Goal: Task Accomplishment & Management: Manage account settings

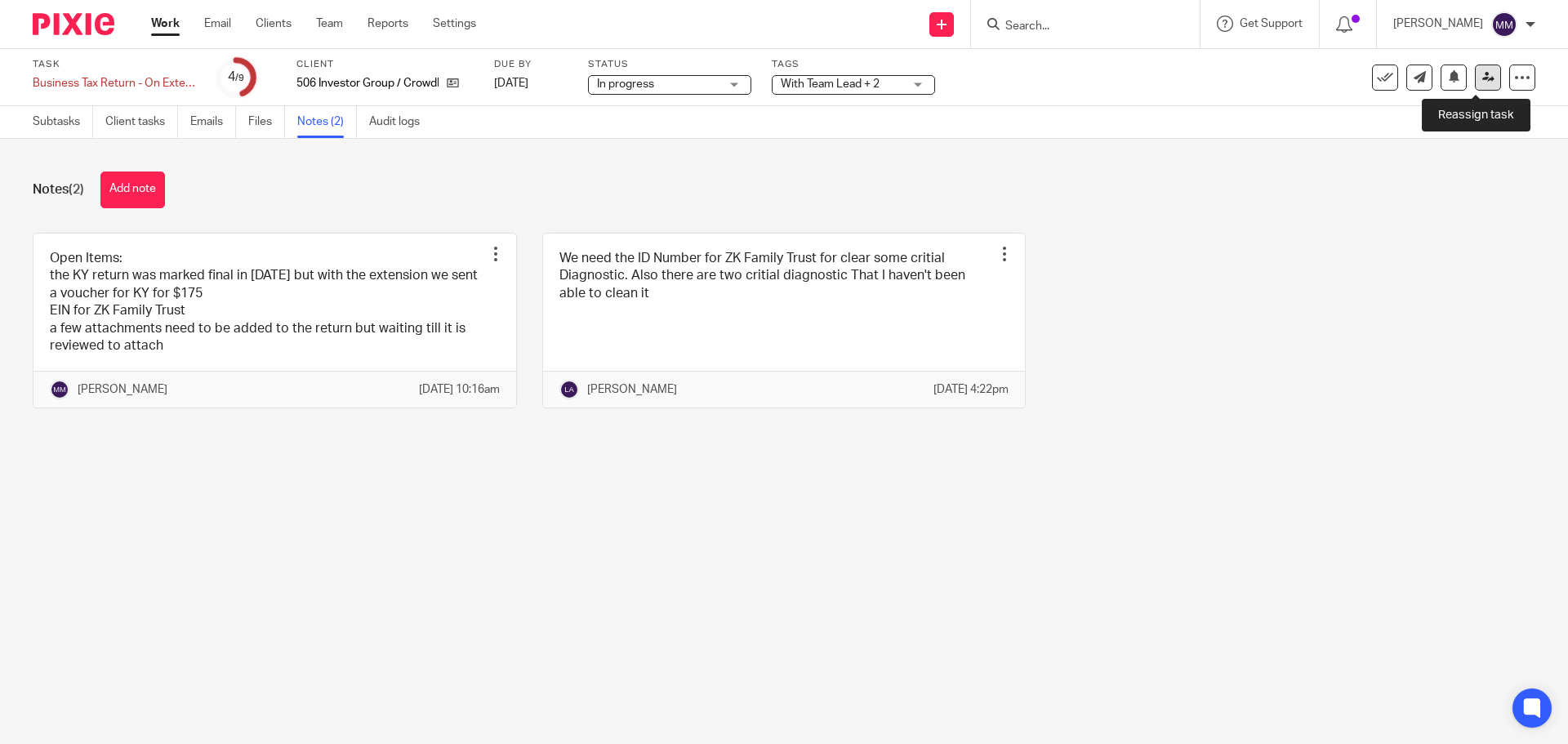
click at [1482, 76] on icon at bounding box center [1488, 77] width 12 height 12
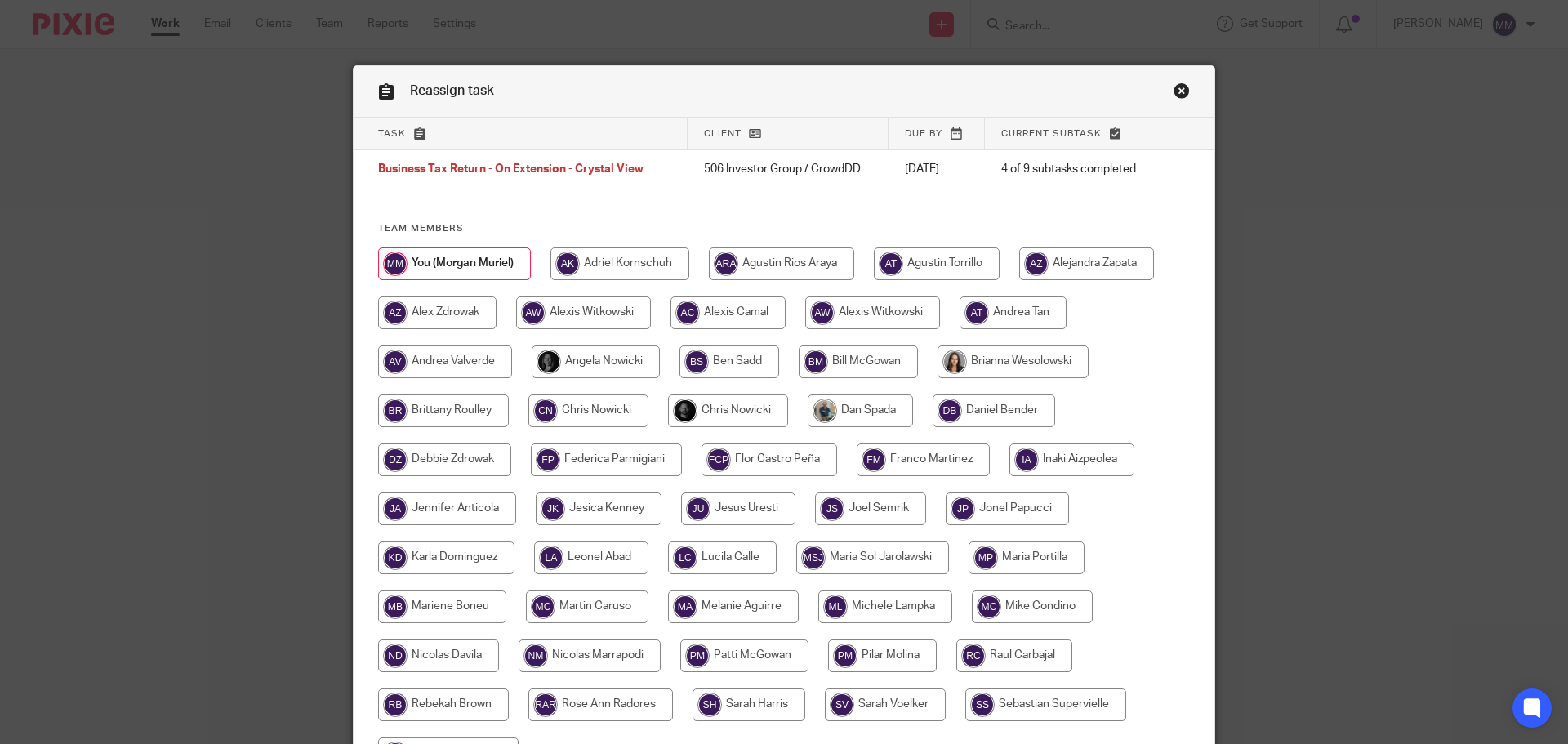
click at [731, 407] on input "radio" at bounding box center [728, 410] width 120 height 32
radio input "true"
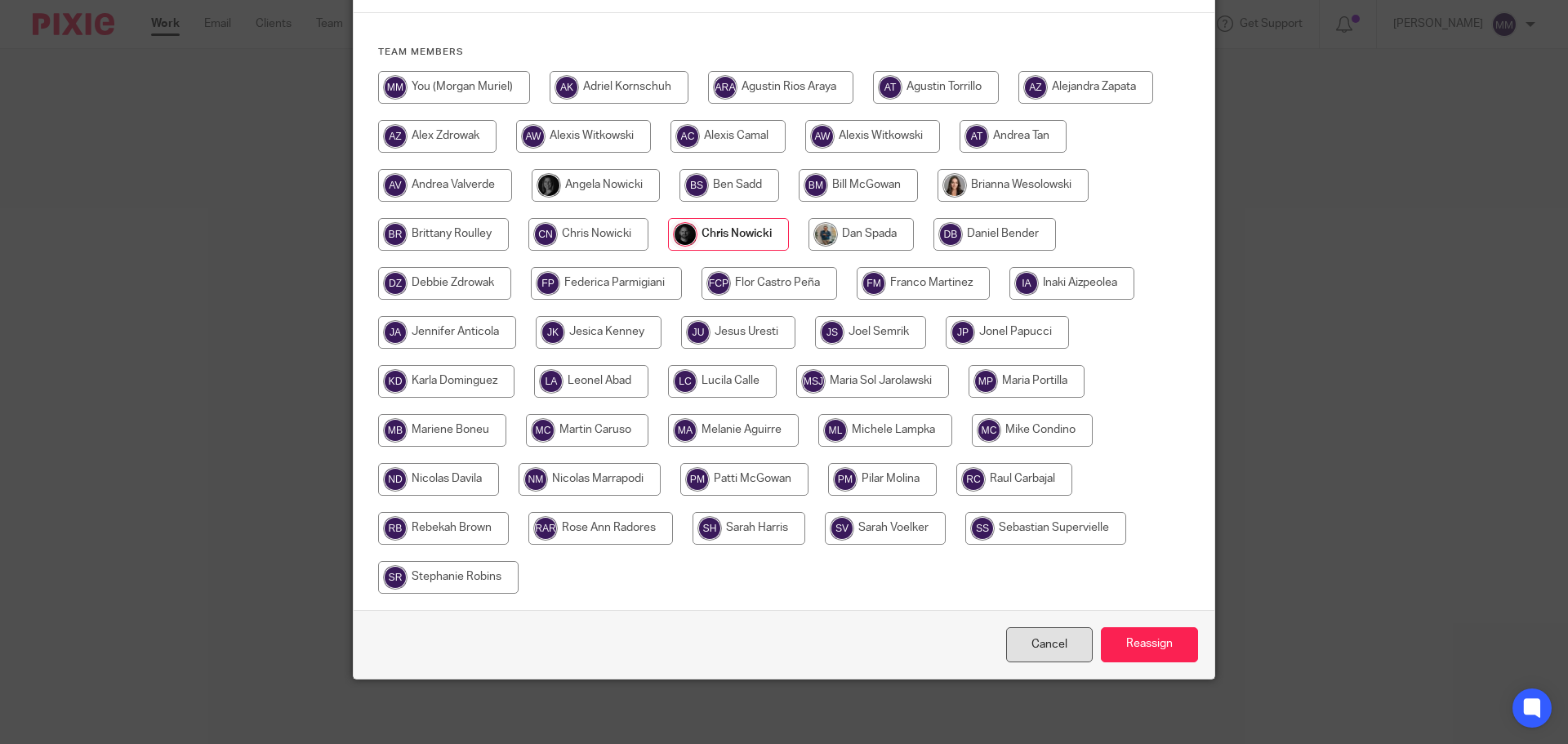
scroll to position [177, 0]
click at [1125, 657] on input "Reassign" at bounding box center [1149, 644] width 97 height 35
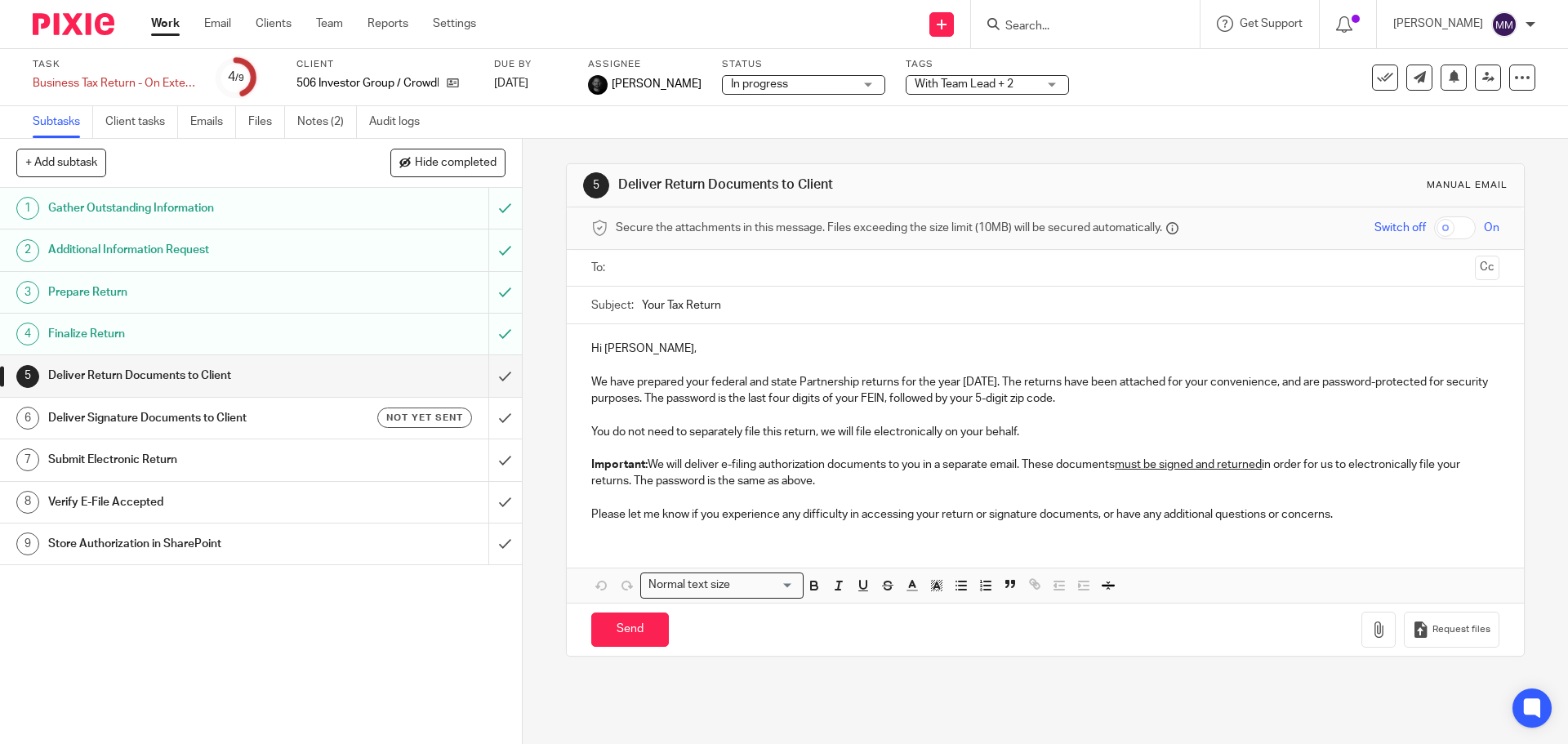
click at [174, 35] on div "Work Email Clients Team Reports Settings Work Email Clients Team Reports Settin…" at bounding box center [317, 24] width 366 height 48
click at [176, 32] on link "Work" at bounding box center [165, 24] width 28 height 17
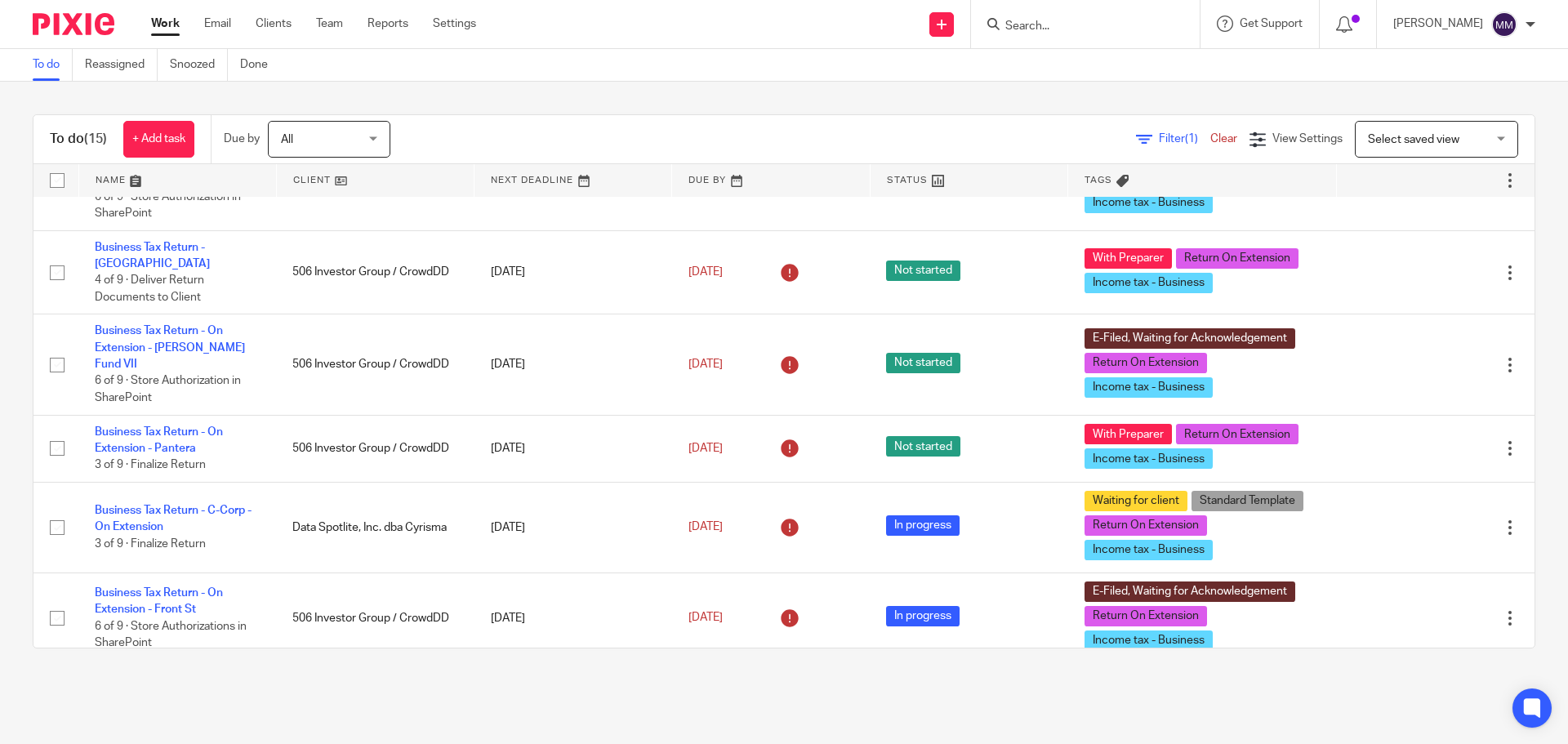
scroll to position [327, 0]
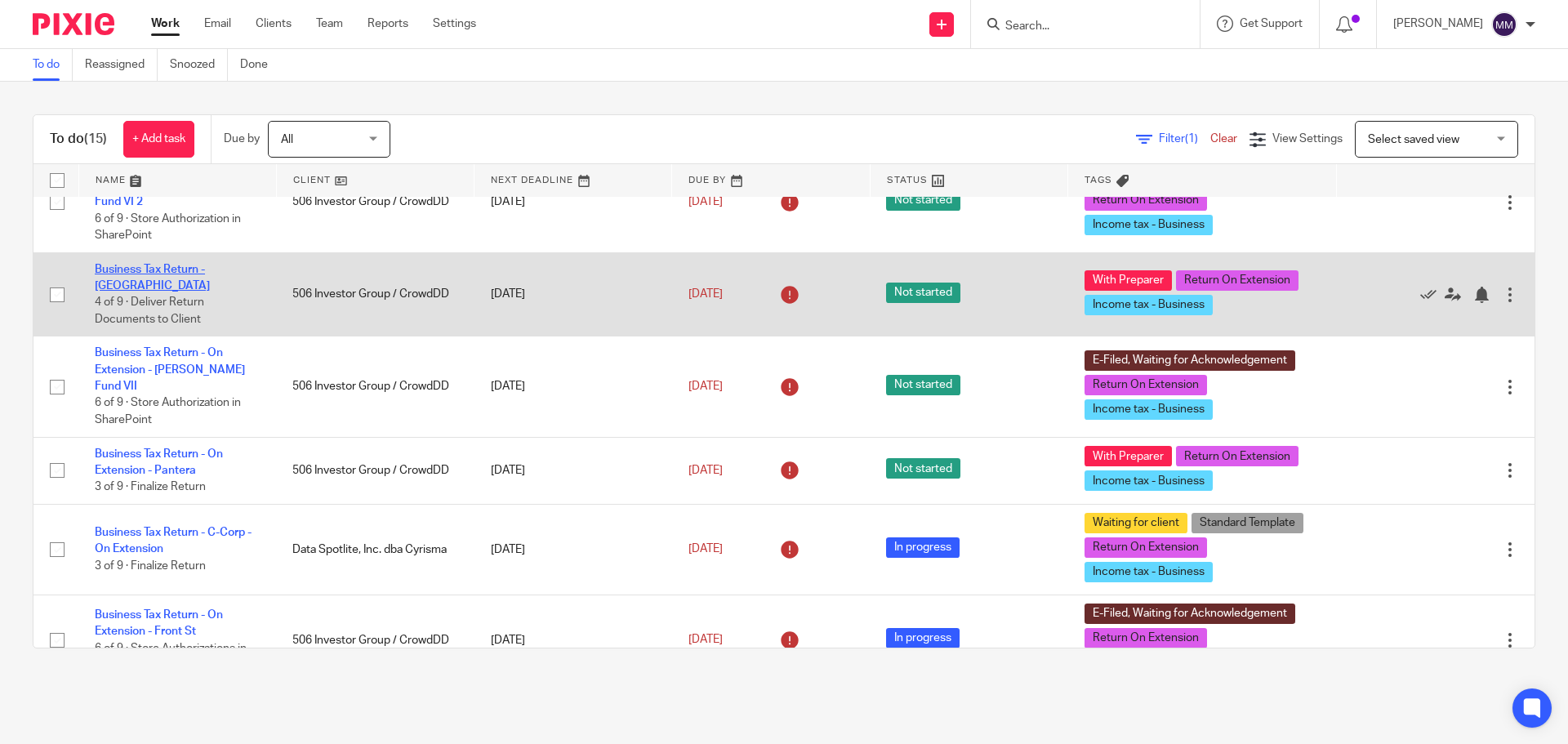
click at [210, 264] on link "Business Tax Return - [GEOGRAPHIC_DATA]" at bounding box center [152, 277] width 115 height 27
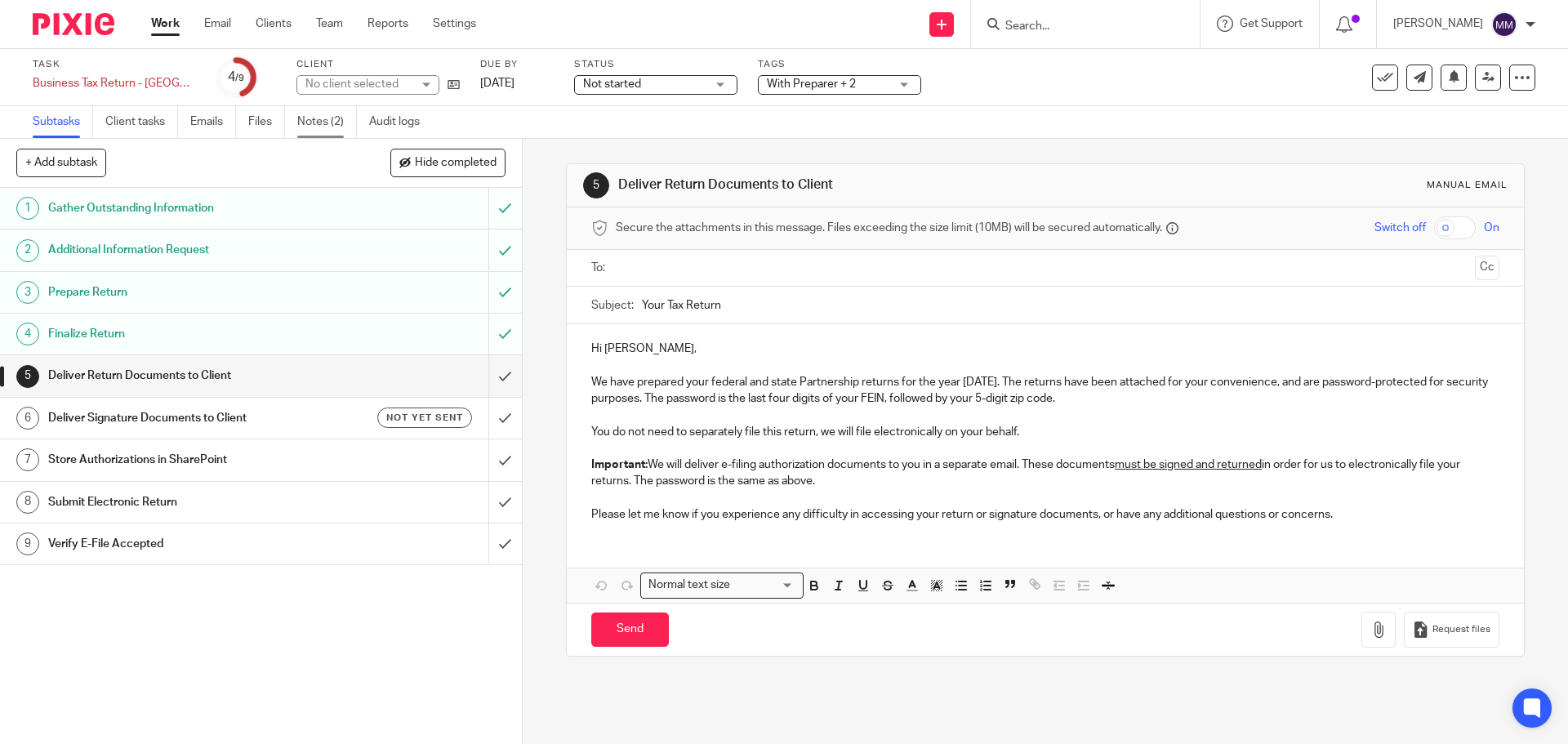
click at [316, 126] on link "Notes (2)" at bounding box center [327, 122] width 60 height 32
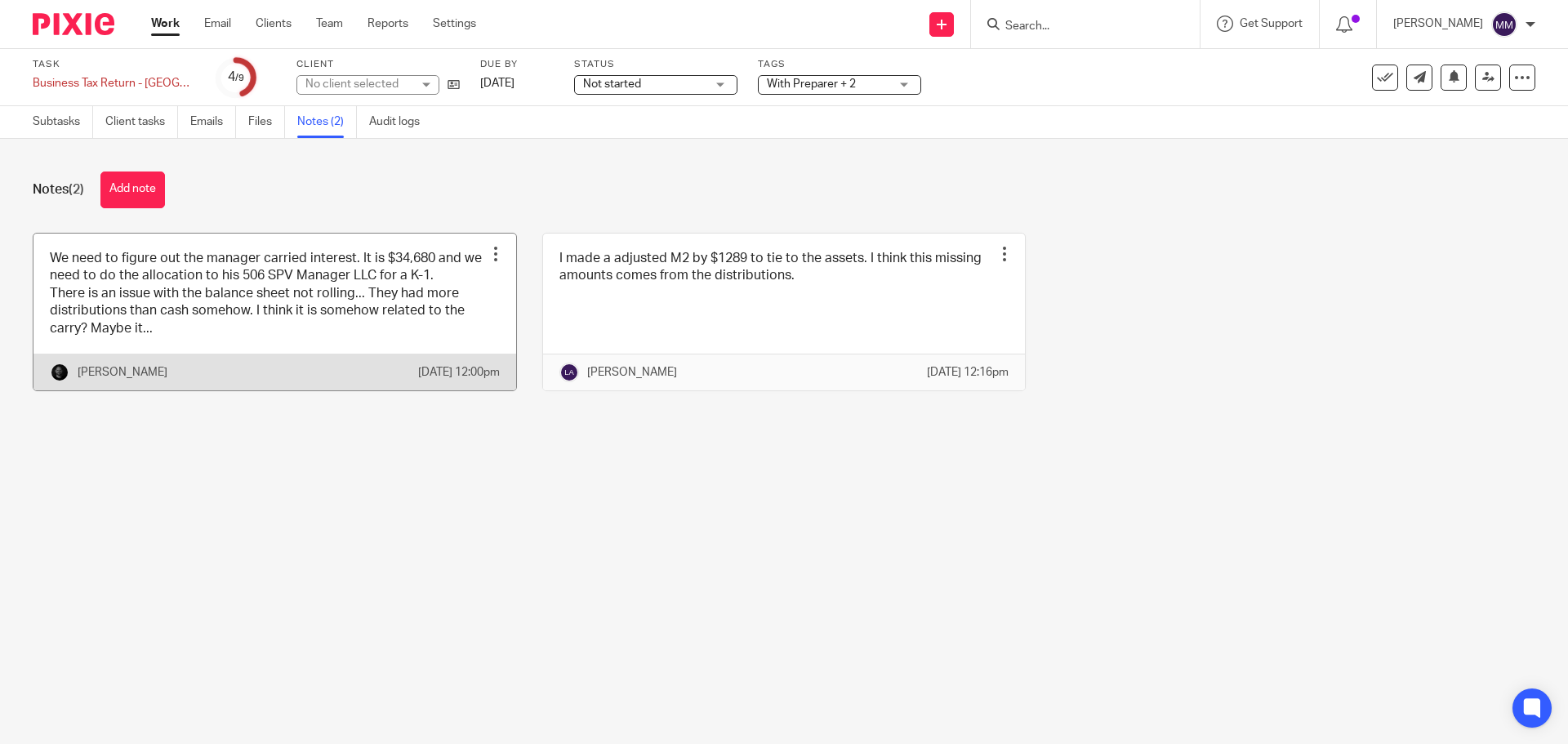
click at [319, 303] on link at bounding box center [274, 312] width 482 height 157
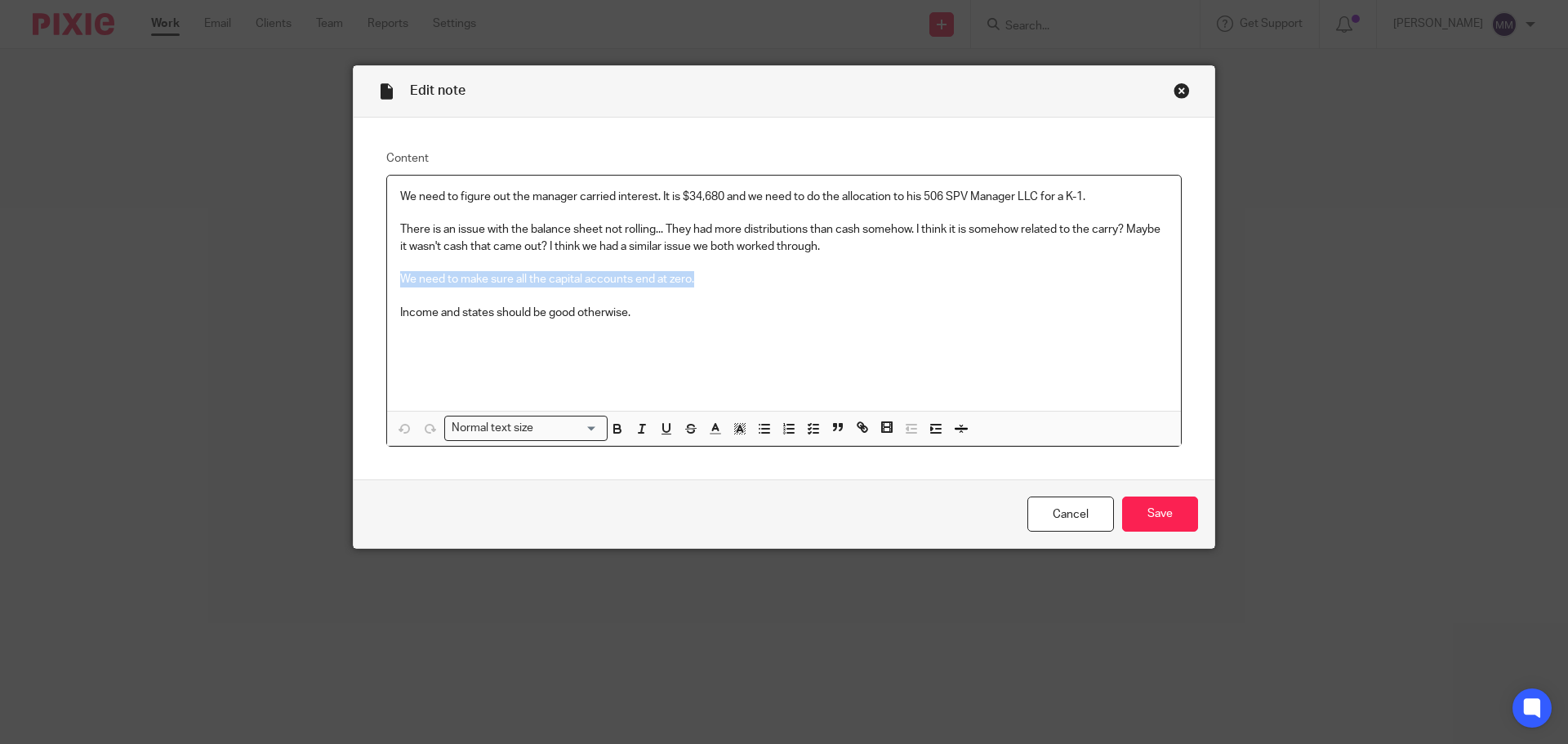
drag, startPoint x: 731, startPoint y: 272, endPoint x: 388, endPoint y: 281, distance: 343.1
click at [388, 281] on div "We need to figure out the manager carried interest. It is $34,680 and we need t…" at bounding box center [784, 293] width 794 height 235
drag, startPoint x: 393, startPoint y: 307, endPoint x: 660, endPoint y: 305, distance: 267.0
click at [660, 305] on p "Income and states should be good otherwise." at bounding box center [783, 313] width 767 height 17
drag, startPoint x: 706, startPoint y: 275, endPoint x: 395, endPoint y: 284, distance: 311.1
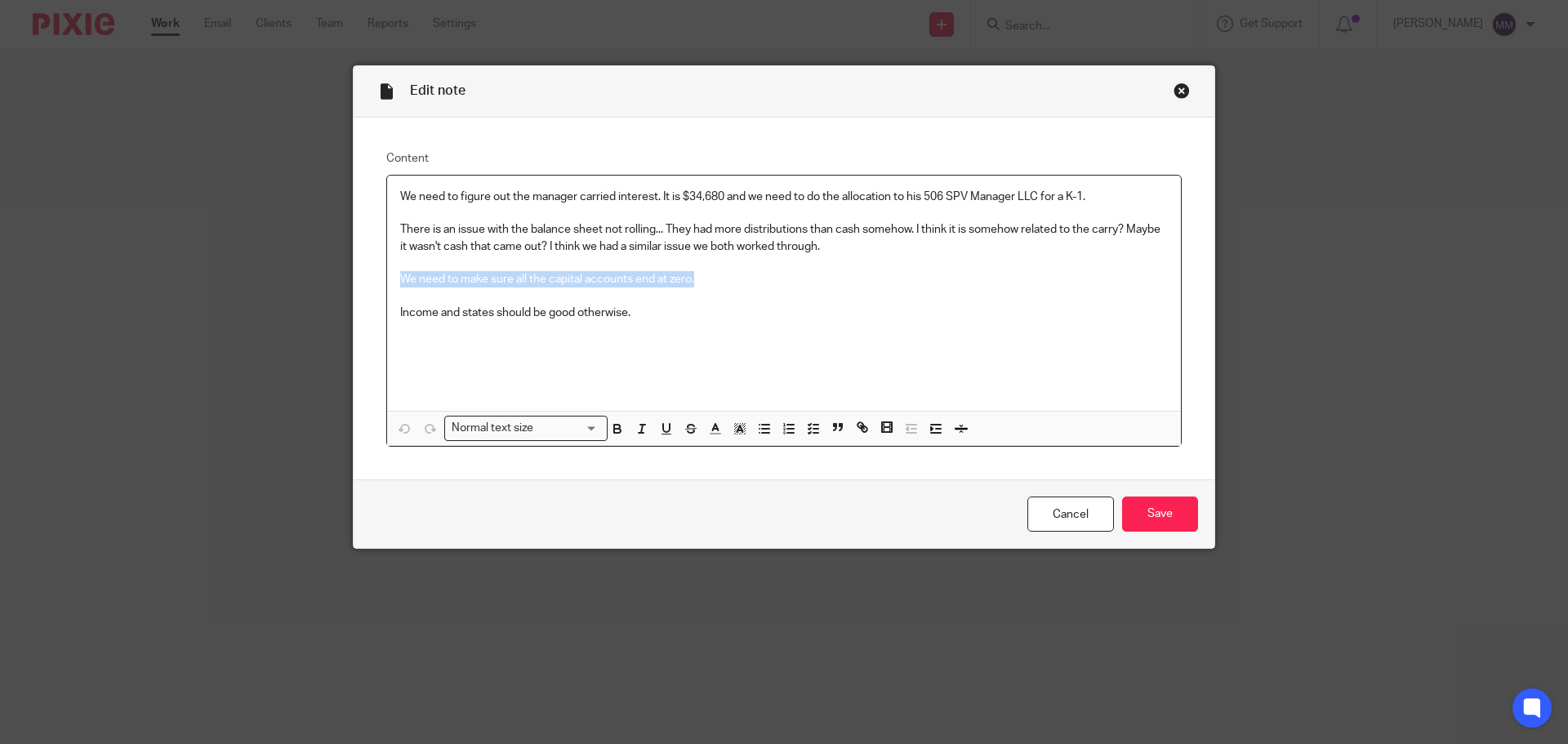
click at [400, 284] on p "We need to make sure all the capital accounts end at zero." at bounding box center [783, 279] width 767 height 17
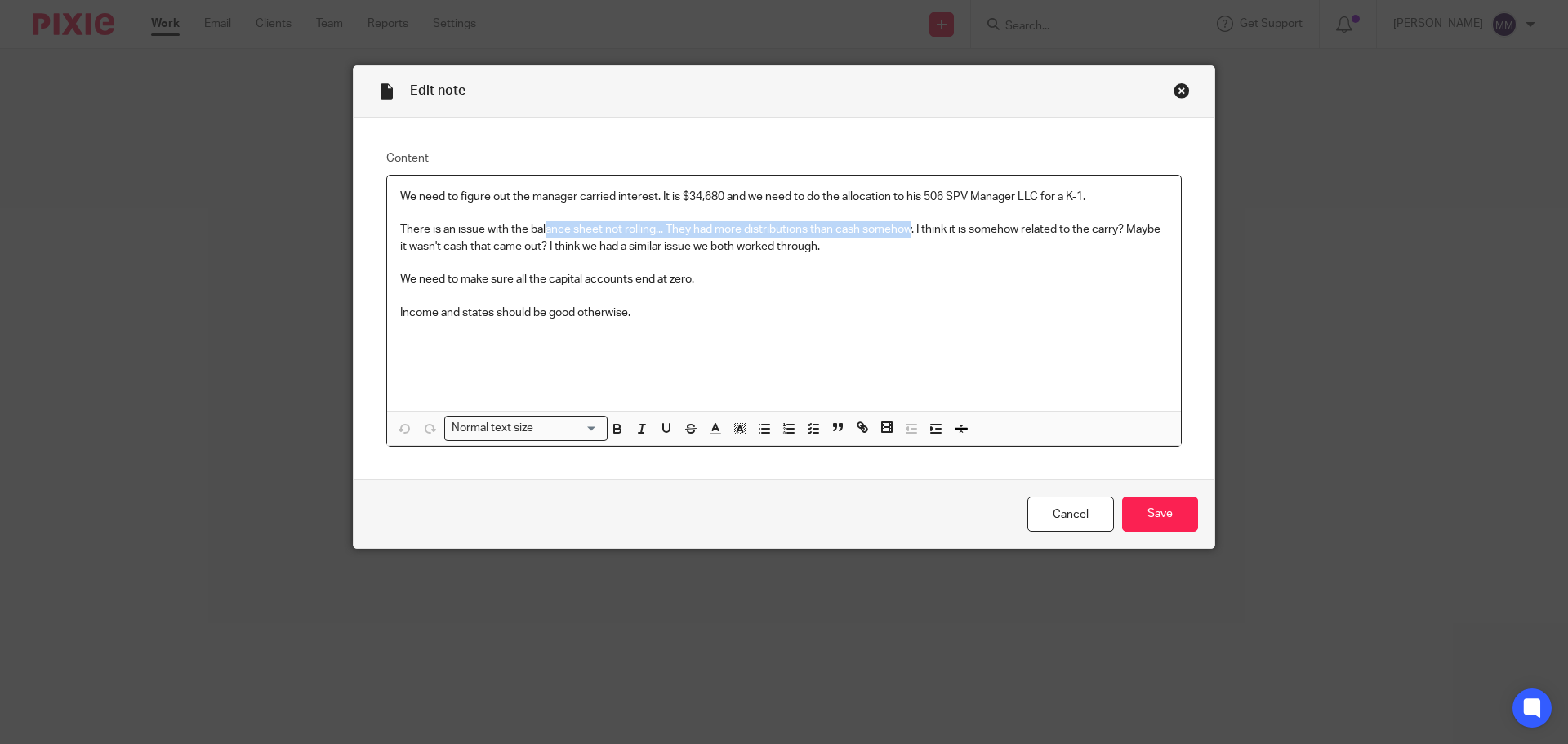
drag, startPoint x: 540, startPoint y: 223, endPoint x: 911, endPoint y: 227, distance: 371.0
click at [911, 227] on p "There is an issue with the balance sheet not rolling... They had more distribut…" at bounding box center [783, 238] width 767 height 33
